Goal: Transaction & Acquisition: Purchase product/service

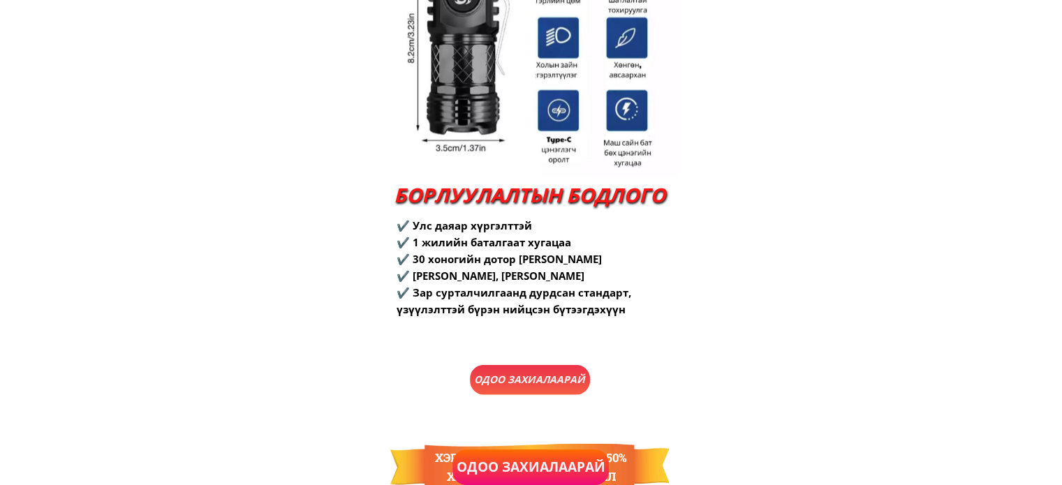
scroll to position [3141, 0]
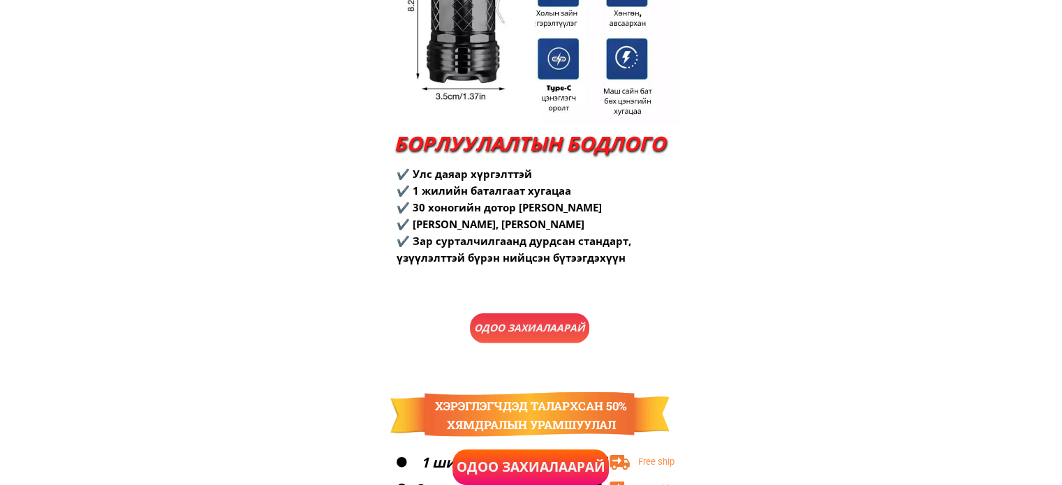
click at [551, 326] on p "Одоо захиалаарай" at bounding box center [530, 328] width 120 height 30
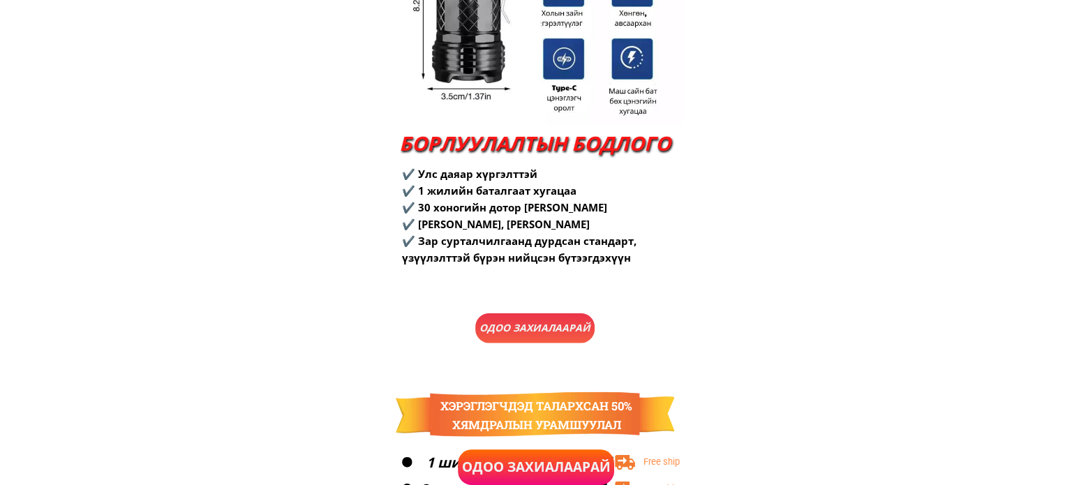
scroll to position [0, 0]
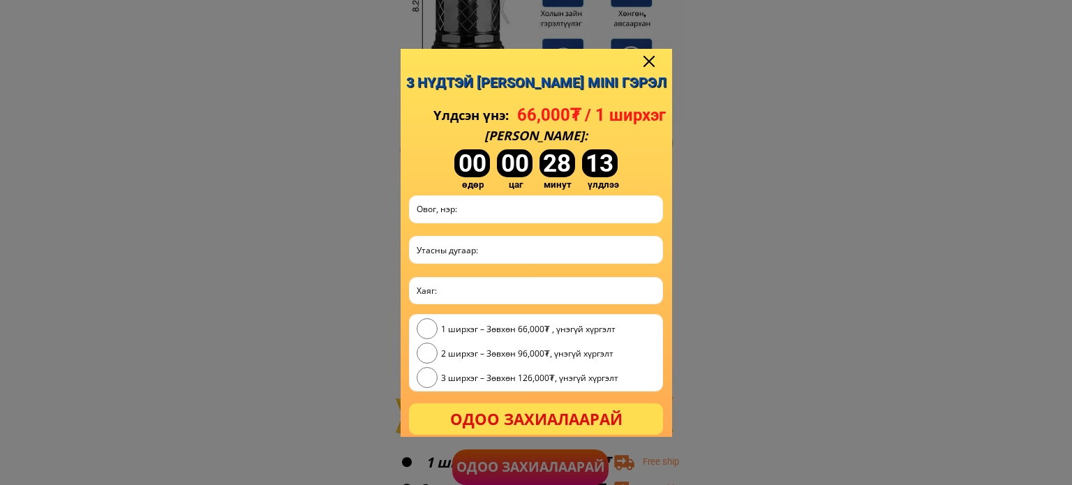
click at [463, 201] on input "text" at bounding box center [536, 209] width 246 height 27
type input "Batbekh"
click at [518, 243] on input "tel" at bounding box center [536, 250] width 246 height 27
type input "86986642"
click at [430, 332] on input "radio" at bounding box center [427, 328] width 21 height 21
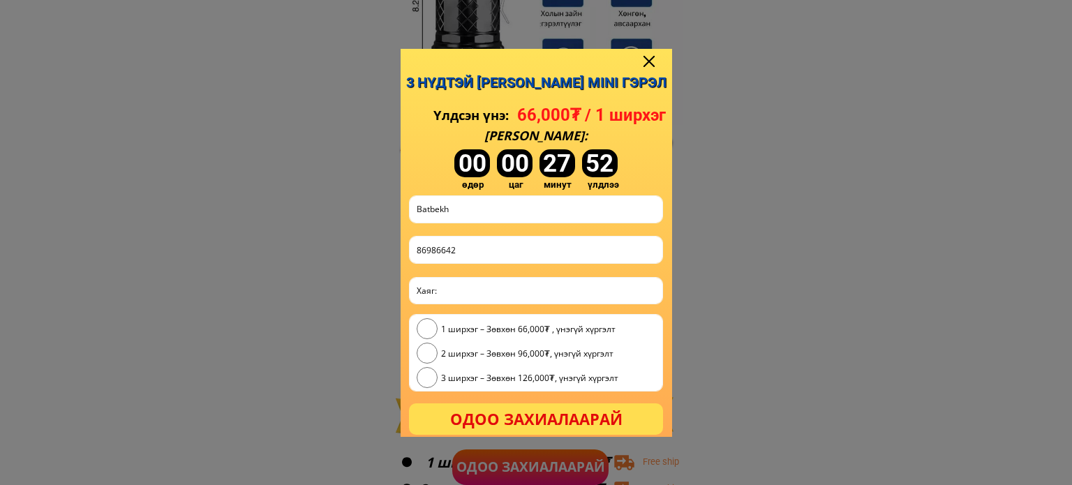
radio input "true"
click at [484, 292] on input "text" at bounding box center [536, 291] width 246 height 26
type input "я"
type input "[PERSON_NAME] 303 байр"
click at [537, 418] on p "Одоо захиалаарай" at bounding box center [536, 418] width 254 height 31
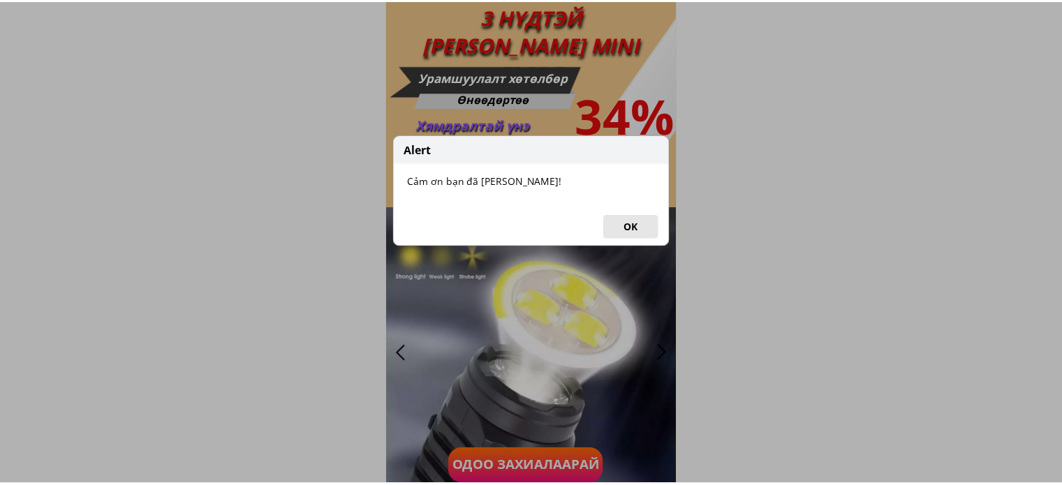
scroll to position [3141, 0]
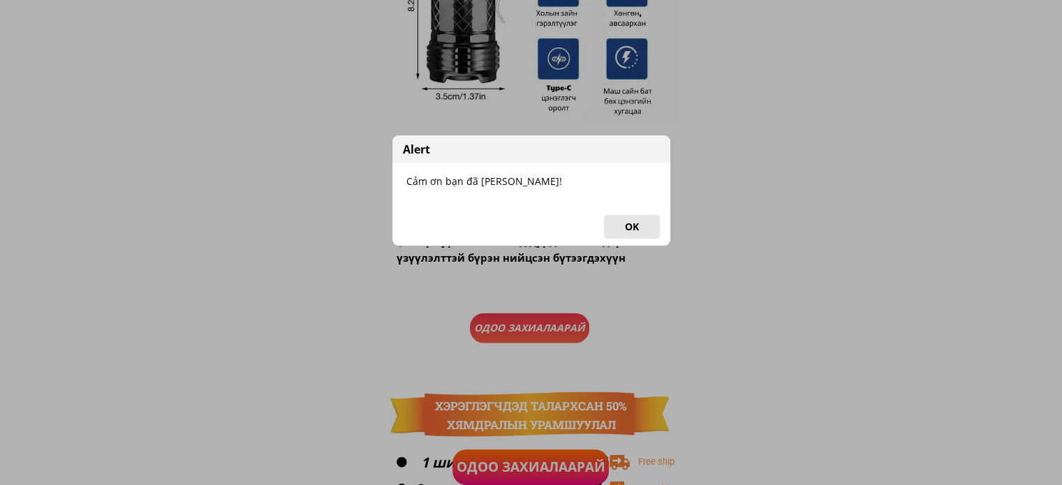
click at [634, 229] on button "OK" at bounding box center [632, 227] width 56 height 24
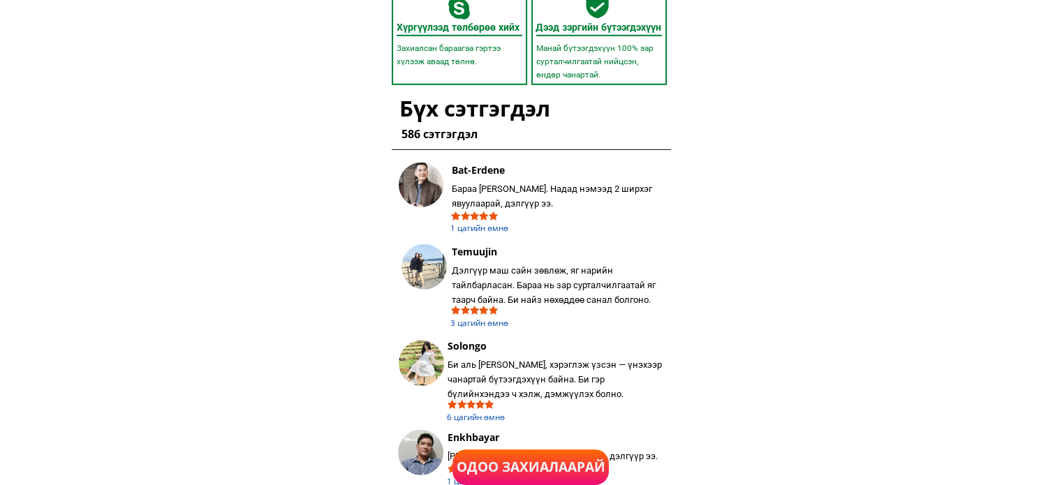
scroll to position [4172, 0]
